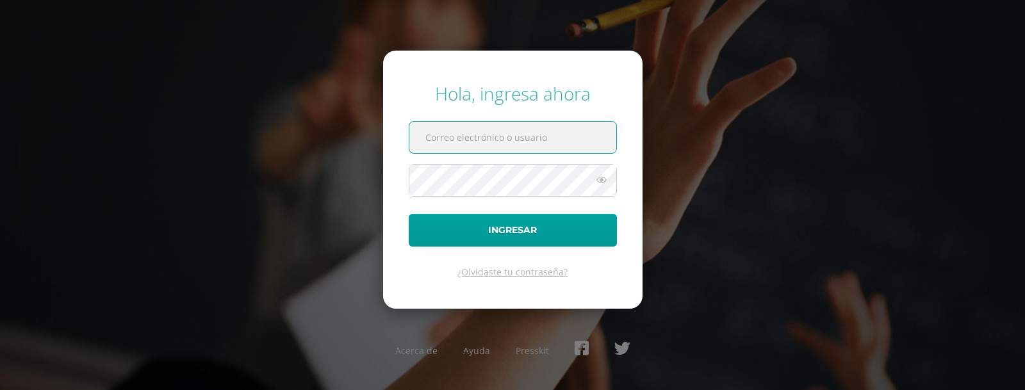
click at [432, 140] on input "text" at bounding box center [512, 137] width 207 height 31
type input "[EMAIL_ADDRESS][PERSON_NAME][DOMAIN_NAME]"
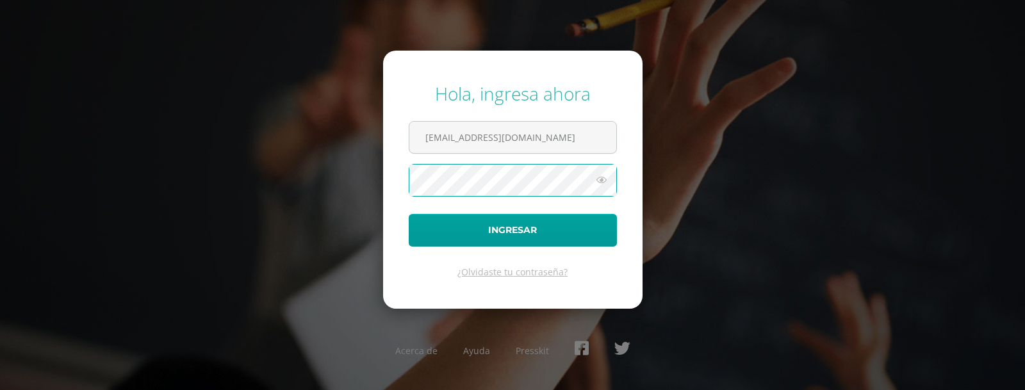
click at [409, 214] on button "Ingresar" at bounding box center [513, 230] width 208 height 33
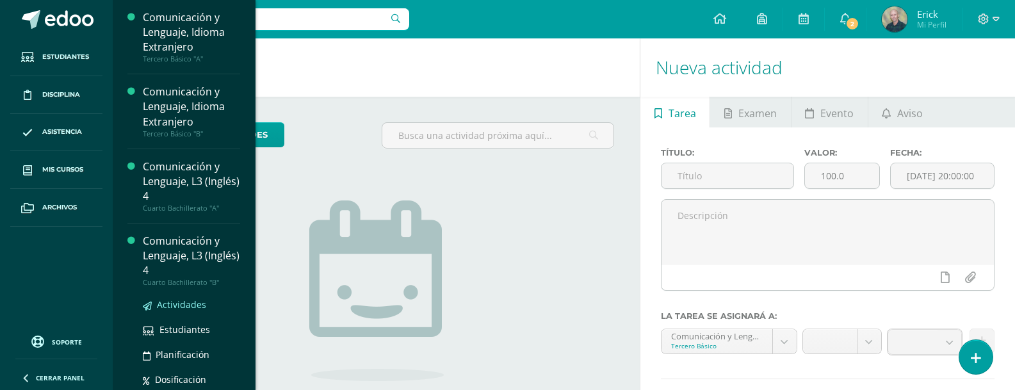
click at [179, 305] on span "Actividades" at bounding box center [181, 304] width 49 height 12
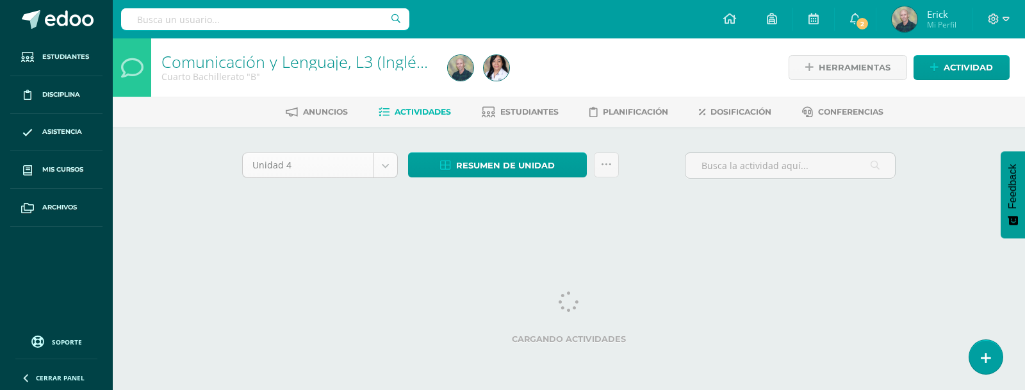
click at [385, 168] on body "Estudiantes Disciplina Asistencia Mis cursos Archivos Soporte Centro de ayuda Ú…" at bounding box center [512, 119] width 1025 height 239
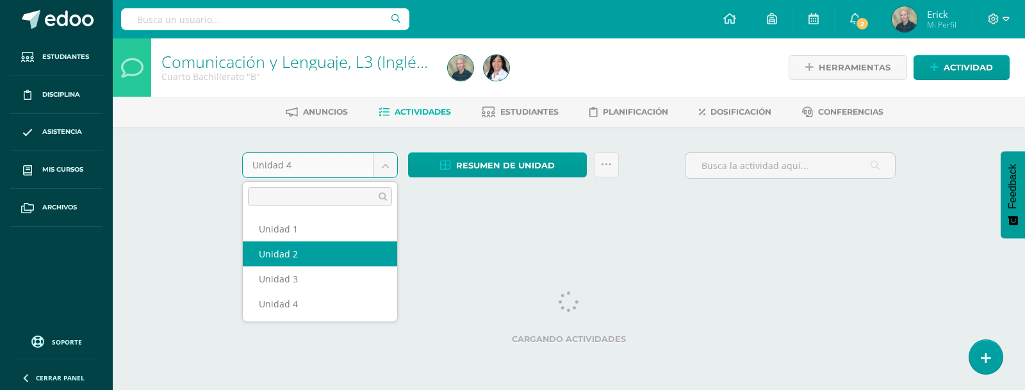
select select "Unidad 2"
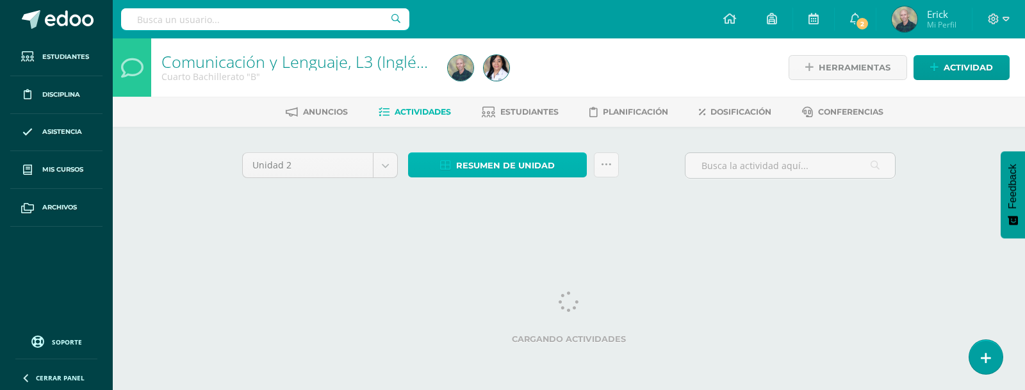
click at [518, 167] on span "Resumen de unidad" at bounding box center [505, 166] width 99 height 24
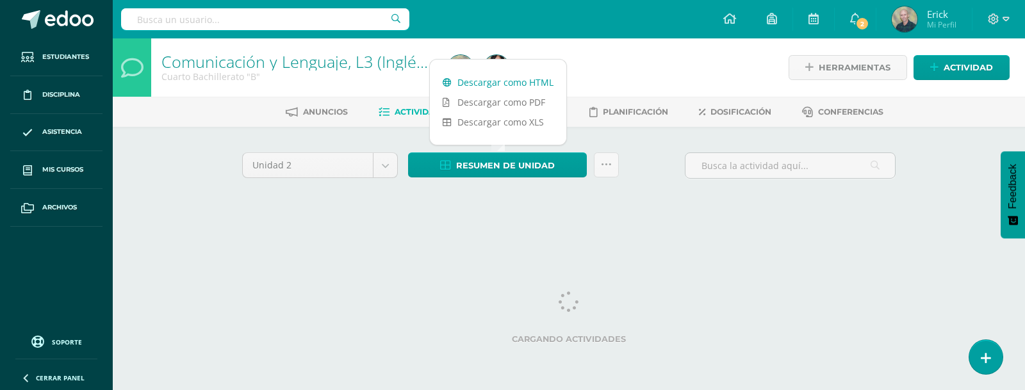
click at [505, 85] on link "Descargar como HTML" at bounding box center [498, 82] width 136 height 20
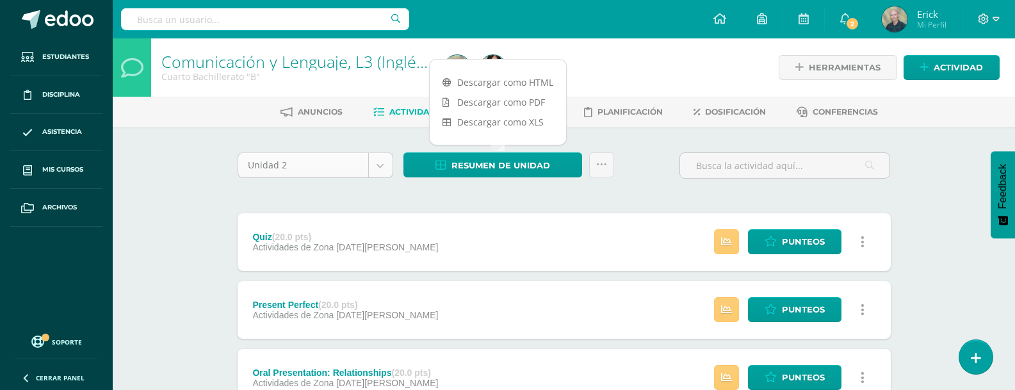
click at [383, 163] on body "Estudiantes Disciplina Asistencia Mis cursos Archivos Soporte Centro de ayuda Ú…" at bounding box center [507, 314] width 1015 height 628
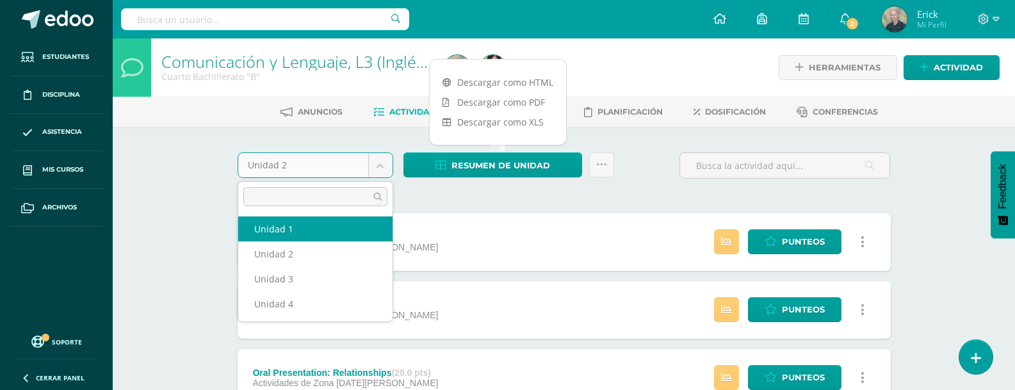
select select "Unidad 1"
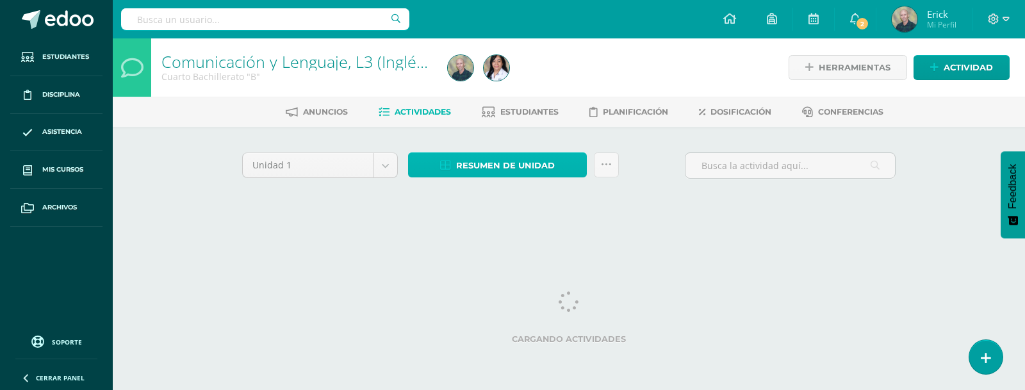
click at [508, 168] on span "Resumen de unidad" at bounding box center [505, 166] width 99 height 24
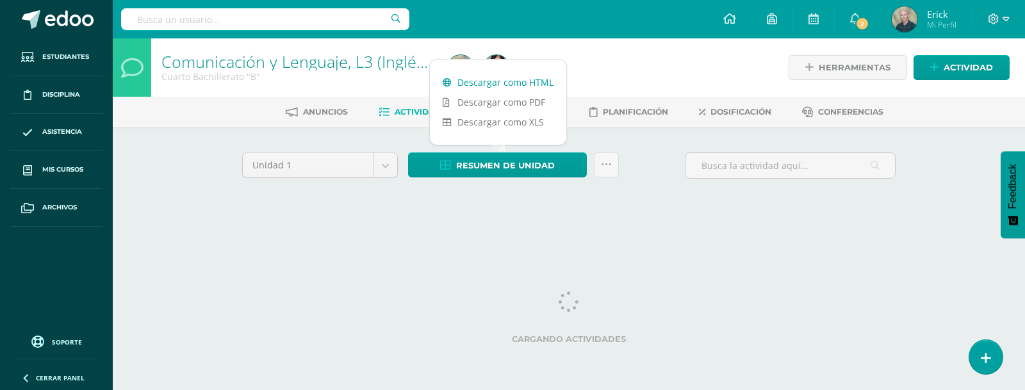
click at [512, 85] on link "Descargar como HTML" at bounding box center [498, 82] width 136 height 20
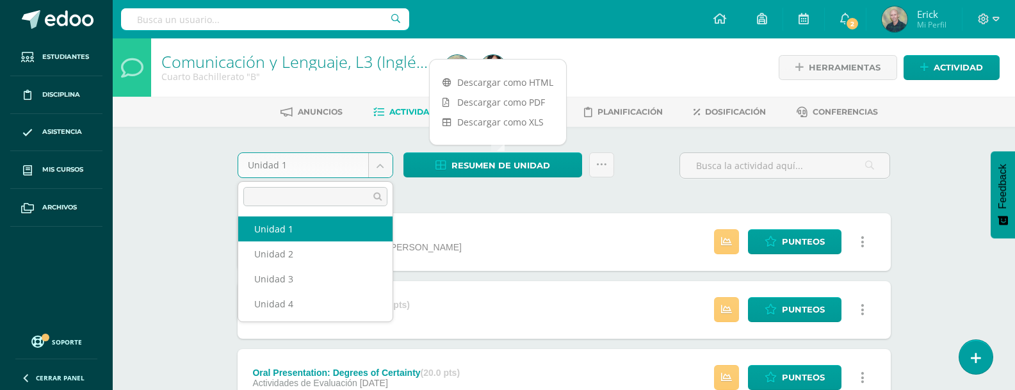
click at [378, 168] on body "Estudiantes Disciplina Asistencia Mis cursos Archivos Soporte Centro de ayuda Ú…" at bounding box center [507, 314] width 1015 height 628
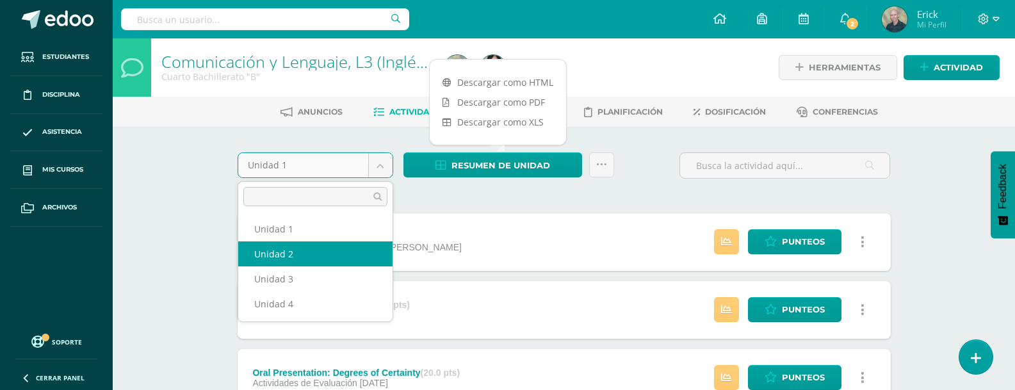
select select "Unidad 2"
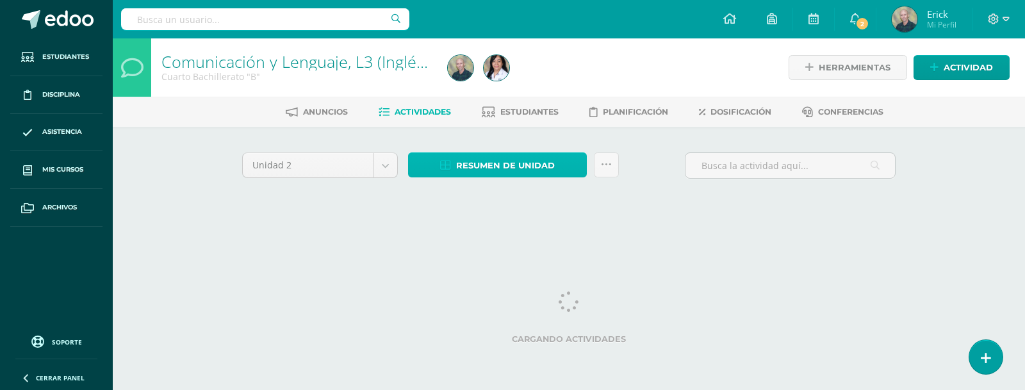
click at [490, 162] on span "Resumen de unidad" at bounding box center [505, 166] width 99 height 24
click at [499, 83] on div at bounding box center [496, 67] width 36 height 58
click at [487, 159] on span "Resumen de unidad" at bounding box center [505, 166] width 99 height 24
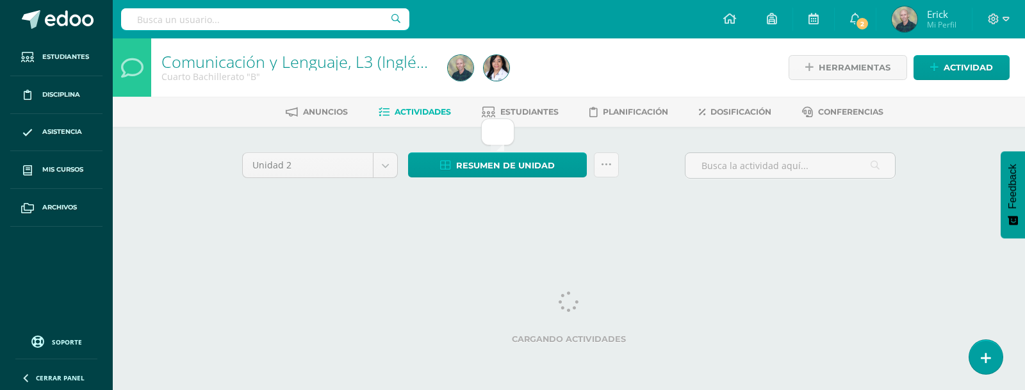
click at [564, 239] on html "Estudiantes Disciplina Asistencia Mis cursos Archivos Soporte Centro de ayuda Ú…" at bounding box center [512, 119] width 1025 height 239
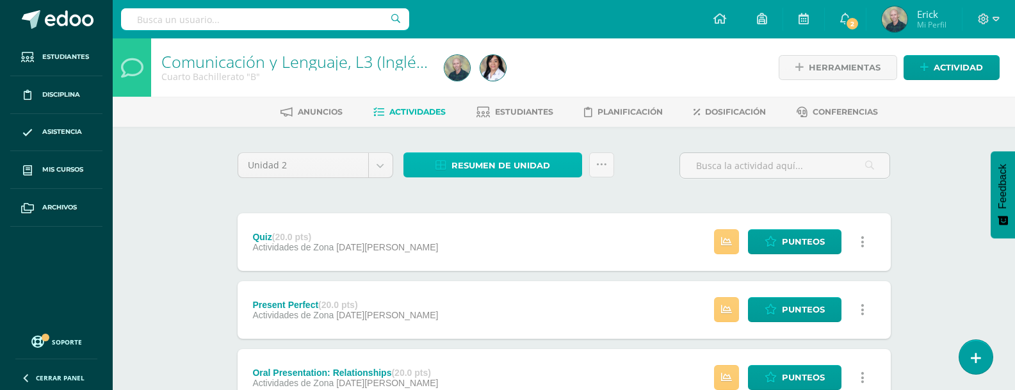
click at [491, 168] on span "Resumen de unidad" at bounding box center [500, 166] width 99 height 24
click at [491, 165] on span "Resumen de unidad" at bounding box center [500, 166] width 99 height 24
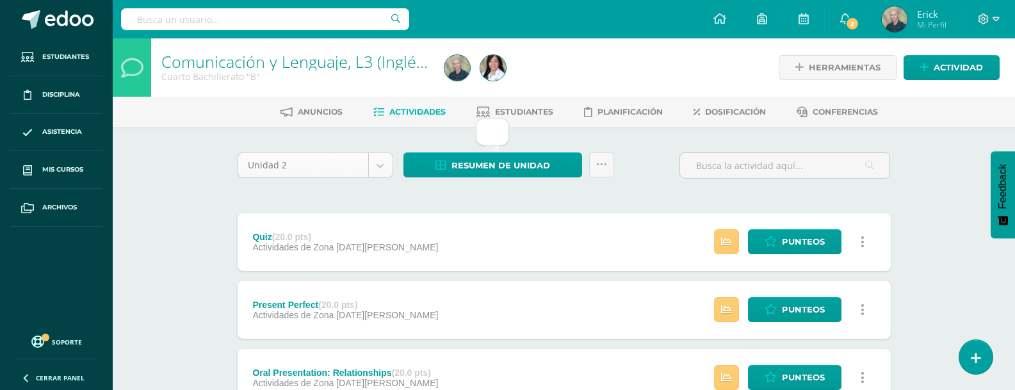
click at [378, 167] on body "Estudiantes Disciplina Asistencia Mis cursos Archivos Soporte Centro de ayuda Ú…" at bounding box center [507, 314] width 1015 height 628
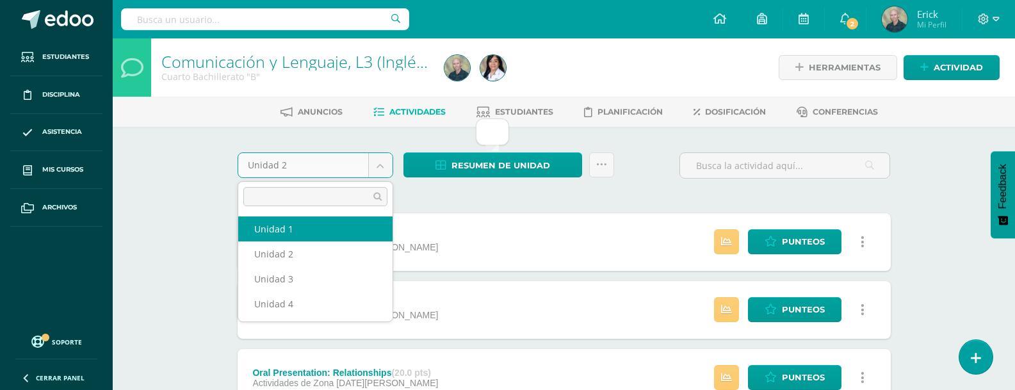
select select "Unidad 1"
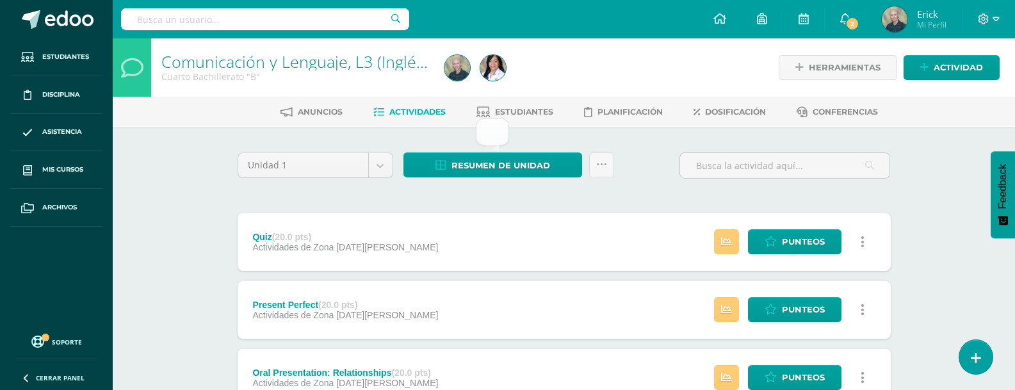
click at [541, 137] on div "Unidad 1 Unidad 1 Unidad 2 Unidad 3 Unidad 4 Resumen de unidad Enviar punteos a…" at bounding box center [564, 377] width 704 height 501
